Goal: Navigation & Orientation: Find specific page/section

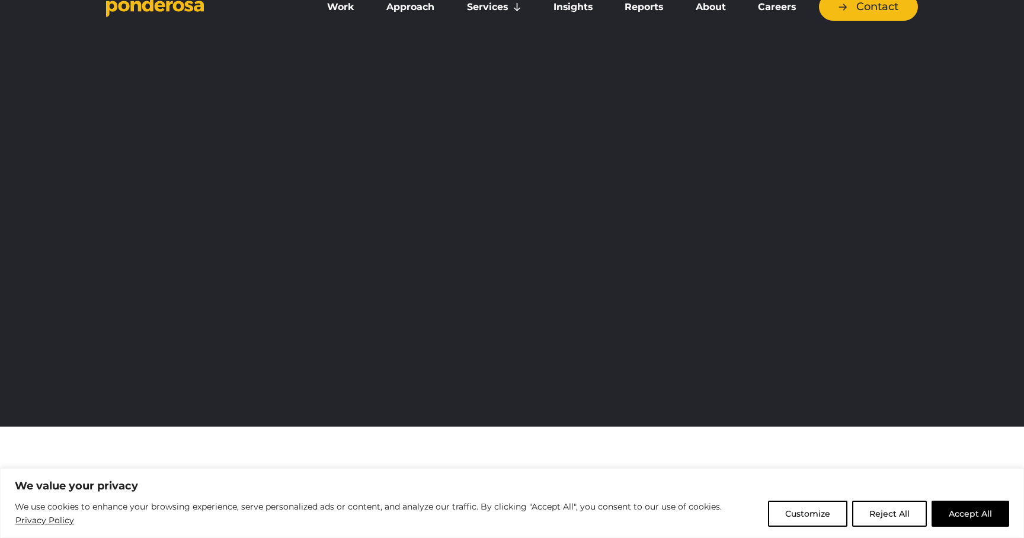
scroll to position [19, 0]
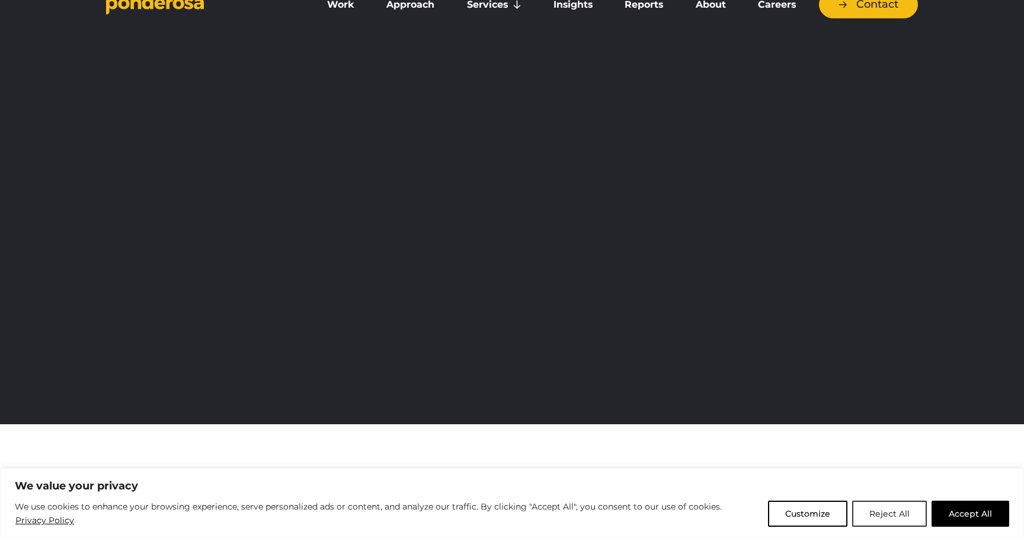
click at [903, 510] on button "Reject All" at bounding box center [889, 514] width 75 height 26
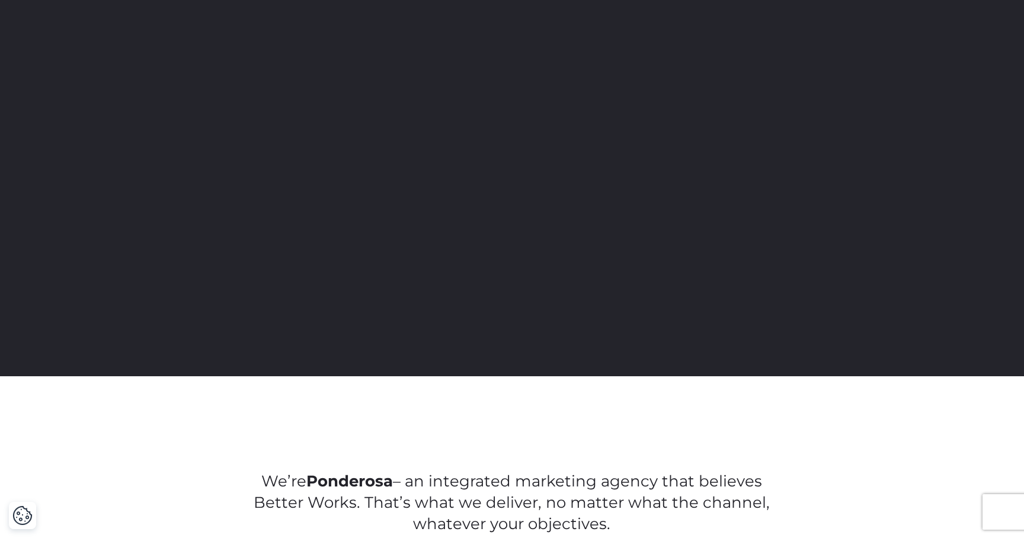
scroll to position [0, 0]
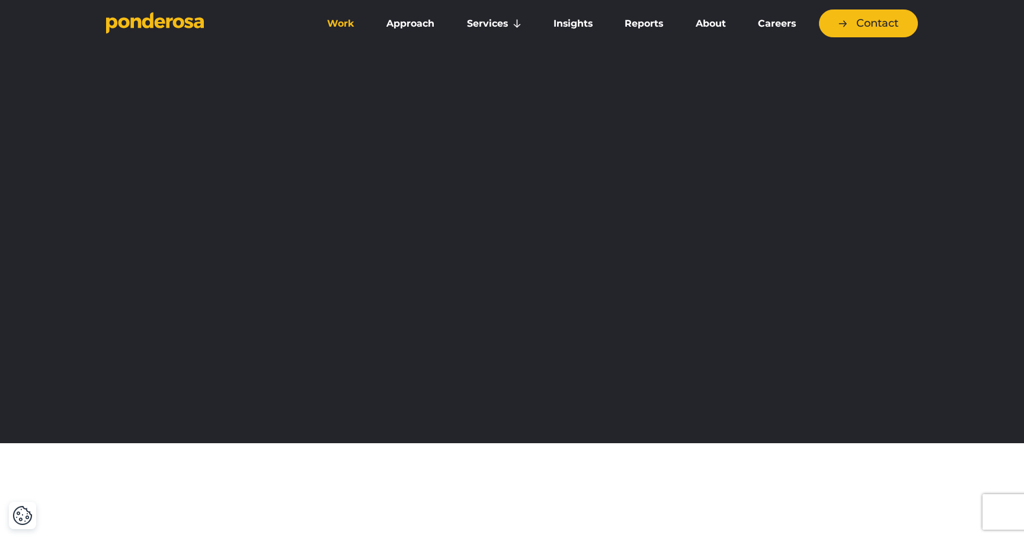
click at [345, 23] on link "Work" at bounding box center [340, 23] width 55 height 25
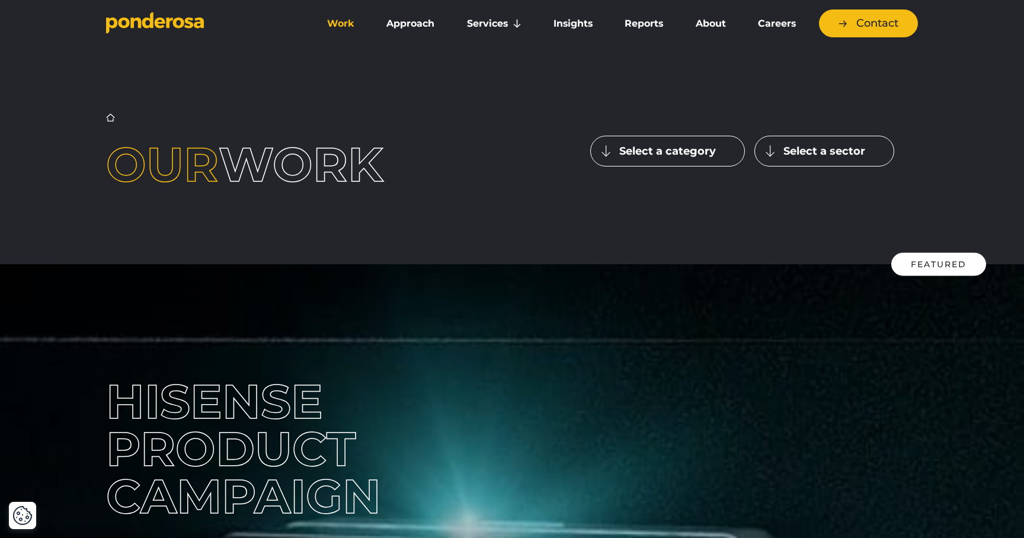
click at [108, 121] on link "Home" at bounding box center [110, 117] width 9 height 9
